Goal: Task Accomplishment & Management: Manage account settings

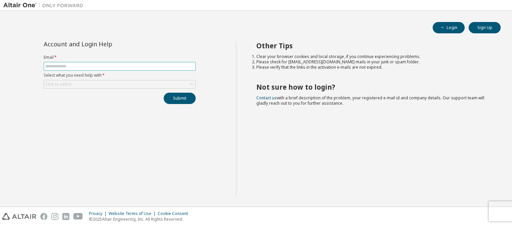
click at [106, 65] on input "text" at bounding box center [119, 66] width 149 height 5
type input "**********"
click at [91, 86] on div "Click to select" at bounding box center [119, 84] width 151 height 8
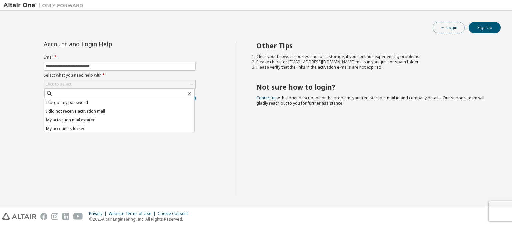
click at [445, 27] on button "Login" at bounding box center [448, 27] width 32 height 11
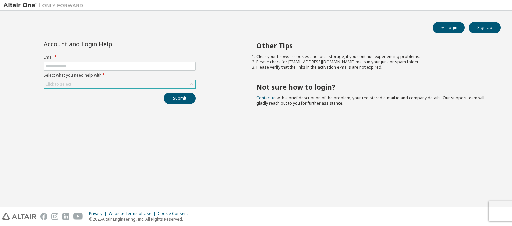
click at [95, 81] on div "Click to select" at bounding box center [119, 84] width 151 height 8
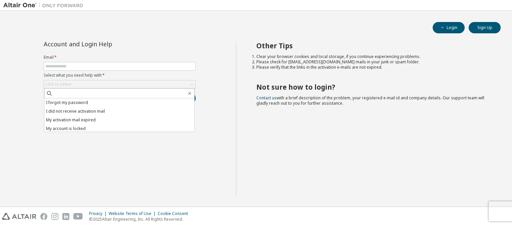
click at [207, 144] on div "Account and Login Help Email * Select what you need help with * Click to select…" at bounding box center [119, 118] width 233 height 154
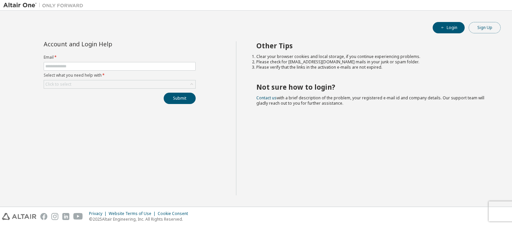
click at [477, 29] on button "Sign Up" at bounding box center [484, 27] width 32 height 11
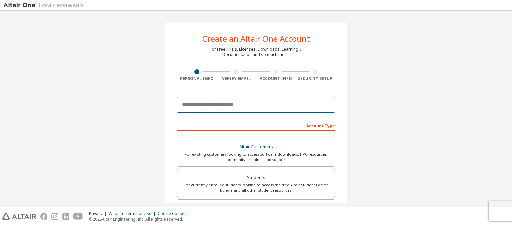
click at [273, 109] on input "email" at bounding box center [256, 105] width 158 height 16
type input "**********"
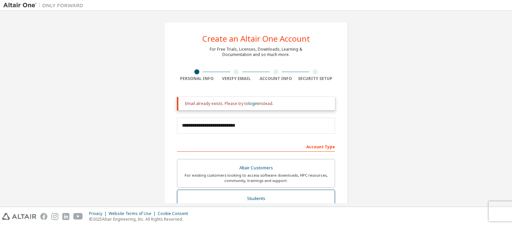
click at [250, 187] on div "Altair Customers For existing customers looking to access software downloads, H…" at bounding box center [256, 220] width 158 height 122
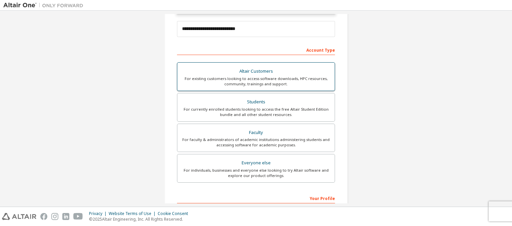
scroll to position [96, 0]
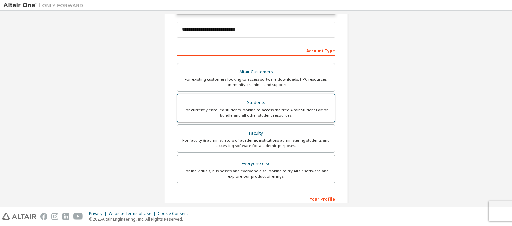
click at [240, 103] on div "Students" at bounding box center [255, 102] width 149 height 9
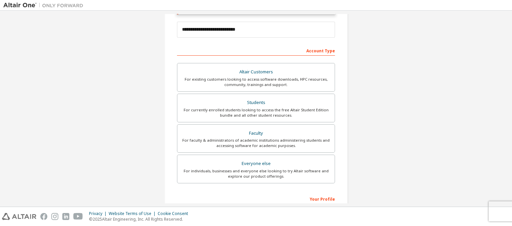
scroll to position [183, 0]
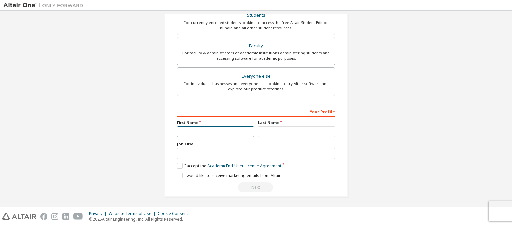
click at [211, 128] on input "text" at bounding box center [215, 131] width 77 height 11
type input "********"
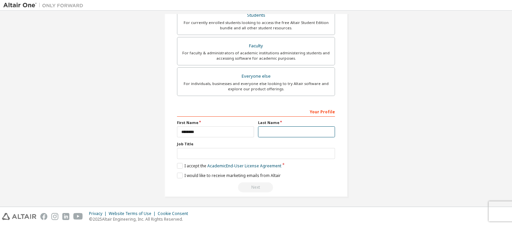
click at [273, 129] on input "text" at bounding box center [296, 131] width 77 height 11
type input "***"
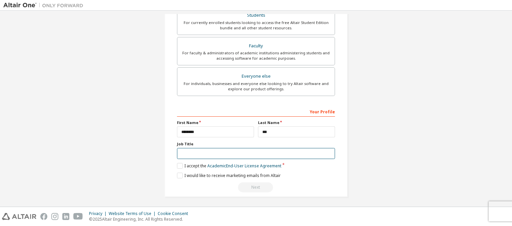
click at [272, 157] on input "text" at bounding box center [256, 153] width 158 height 11
type input "*******"
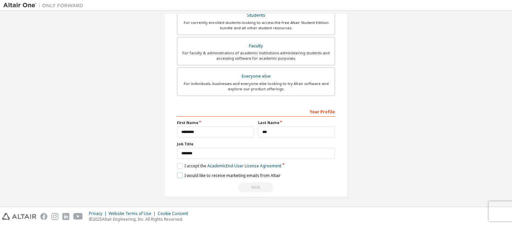
click at [177, 173] on label "I would like to receive marketing emails from Altair" at bounding box center [229, 176] width 104 height 6
click at [177, 166] on label "I accept the Academic End-User License Agreement" at bounding box center [229, 166] width 104 height 6
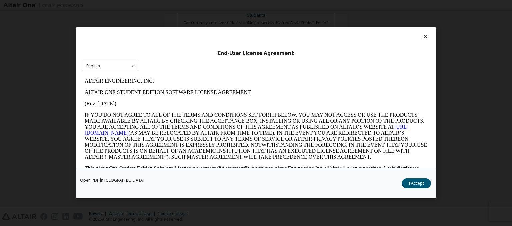
scroll to position [0, 0]
click at [421, 186] on button "I Accept" at bounding box center [415, 184] width 29 height 10
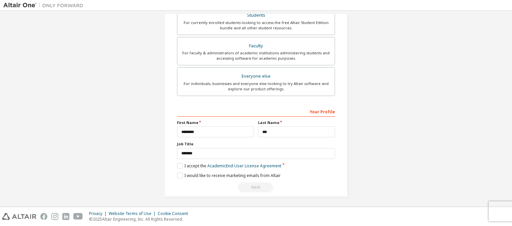
click at [255, 182] on div "Next" at bounding box center [256, 187] width 158 height 10
click at [255, 184] on div "Next" at bounding box center [256, 187] width 158 height 10
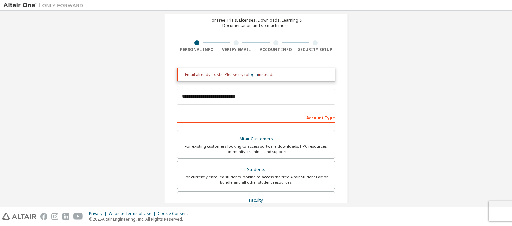
scroll to position [29, 0]
click at [253, 75] on link "login" at bounding box center [253, 74] width 10 height 6
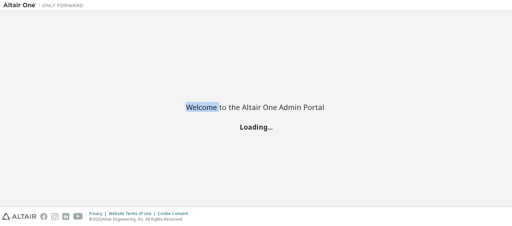
click at [253, 75] on div "Welcome to the Altair One Admin Portal Loading..." at bounding box center [255, 108] width 505 height 189
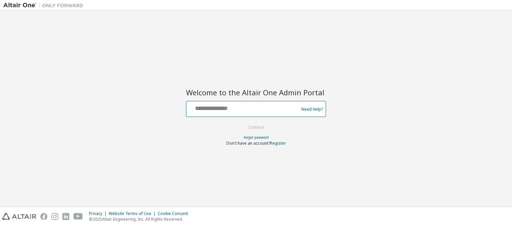
click at [231, 111] on input "text" at bounding box center [243, 108] width 109 height 10
type input "**********"
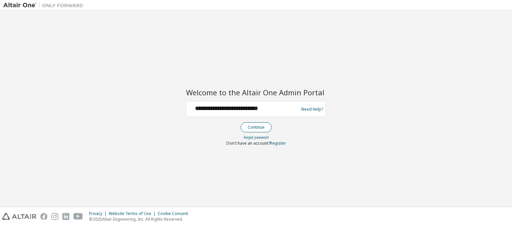
click at [251, 128] on button "Continue" at bounding box center [256, 127] width 31 height 10
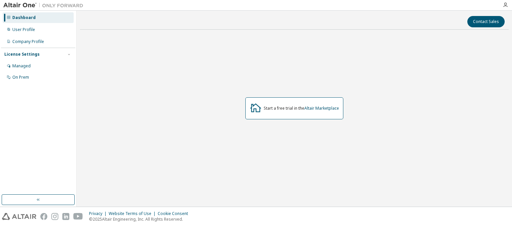
click at [30, 54] on div "License Settings" at bounding box center [21, 54] width 35 height 5
click at [30, 62] on div "Managed" at bounding box center [38, 66] width 71 height 11
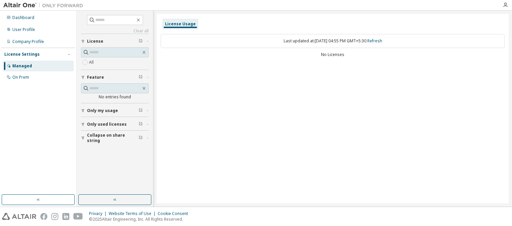
click at [337, 56] on div "No Licenses" at bounding box center [333, 54] width 344 height 5
click at [359, 43] on div "Last updated at: [DATE] 04:55 PM GMT+5:30 Refresh" at bounding box center [333, 41] width 344 height 14
click at [103, 53] on input "text" at bounding box center [115, 52] width 52 height 7
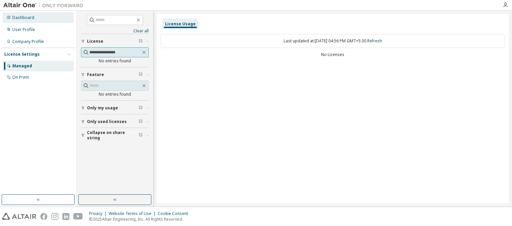
type input "**********"
click at [35, 20] on div "Dashboard" at bounding box center [38, 17] width 71 height 11
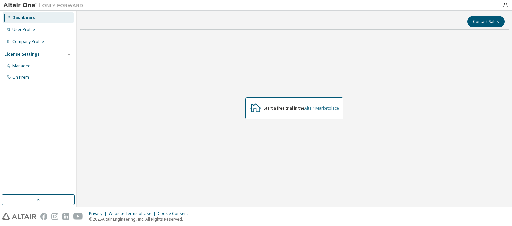
click at [313, 108] on link "Altair Marketplace" at bounding box center [321, 108] width 35 height 6
